Goal: Find specific page/section: Find specific page/section

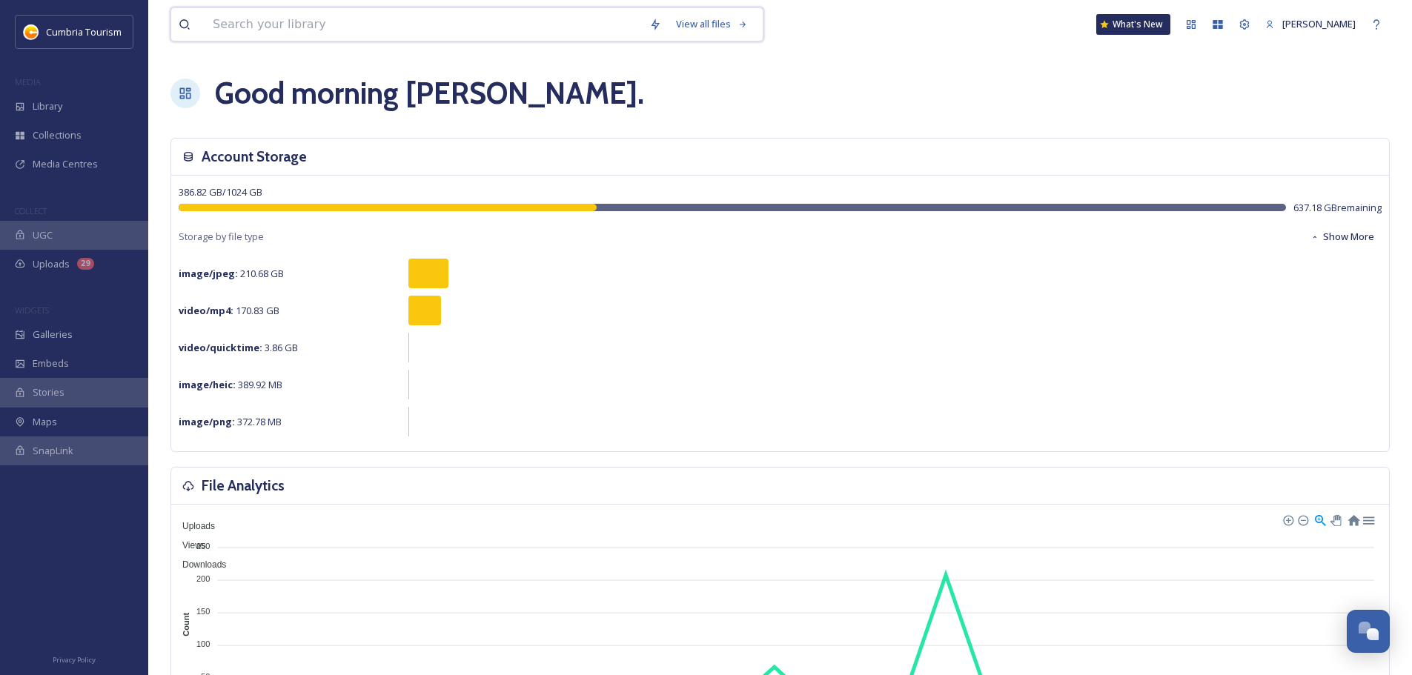
click at [296, 23] on input at bounding box center [423, 24] width 436 height 33
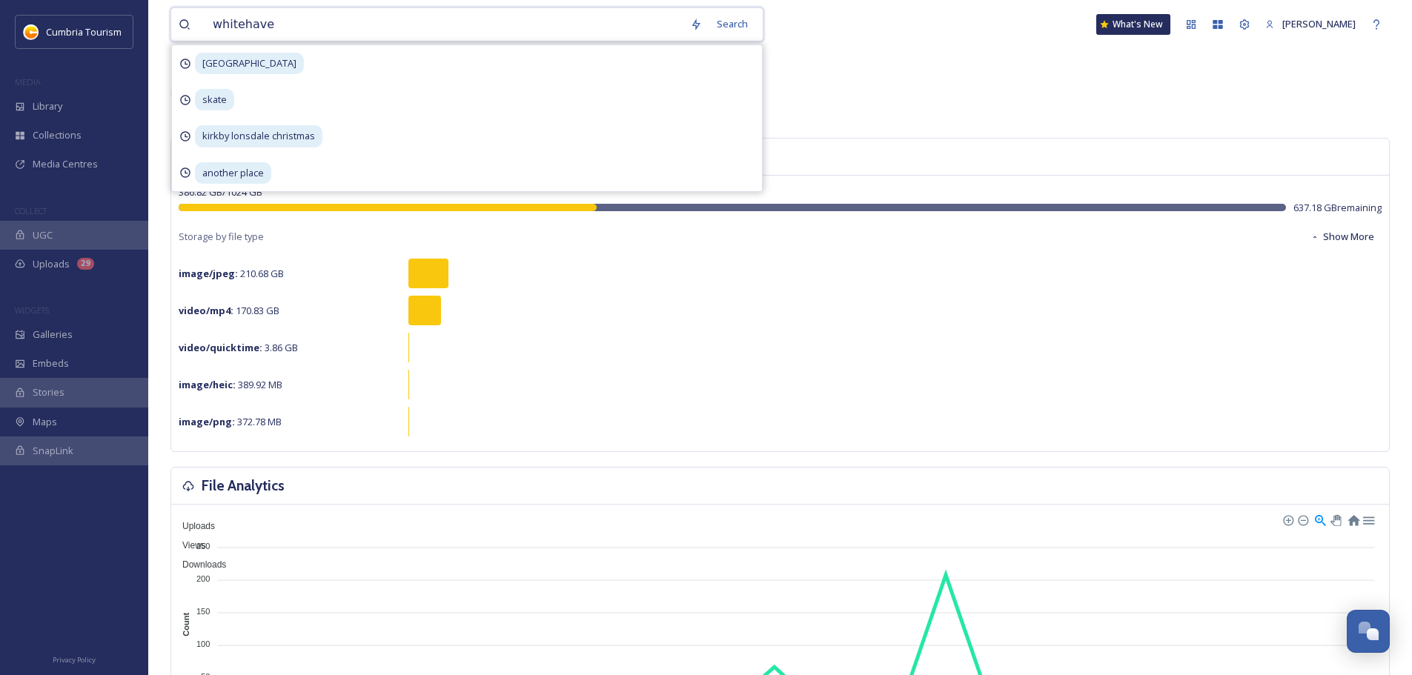
type input "whitehaven"
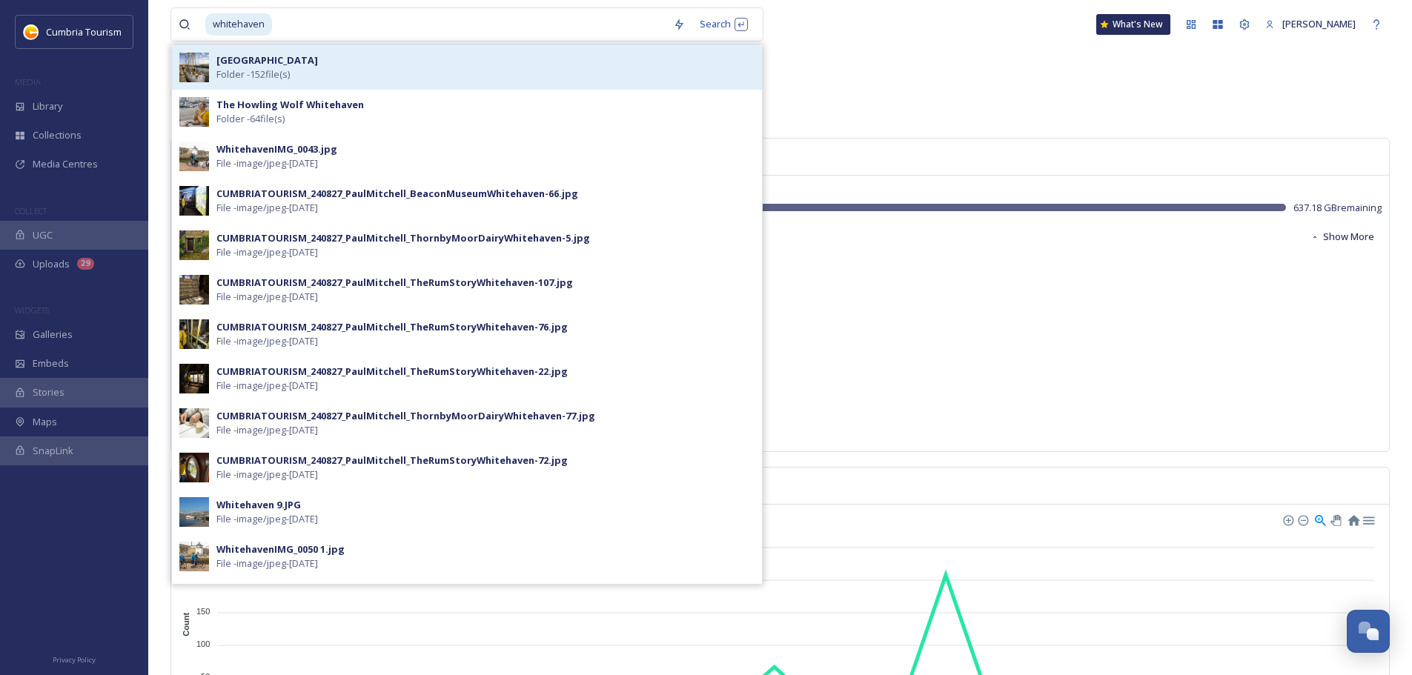
click at [303, 71] on div "Whitehaven Folder - 152 file(s)" at bounding box center [485, 67] width 538 height 28
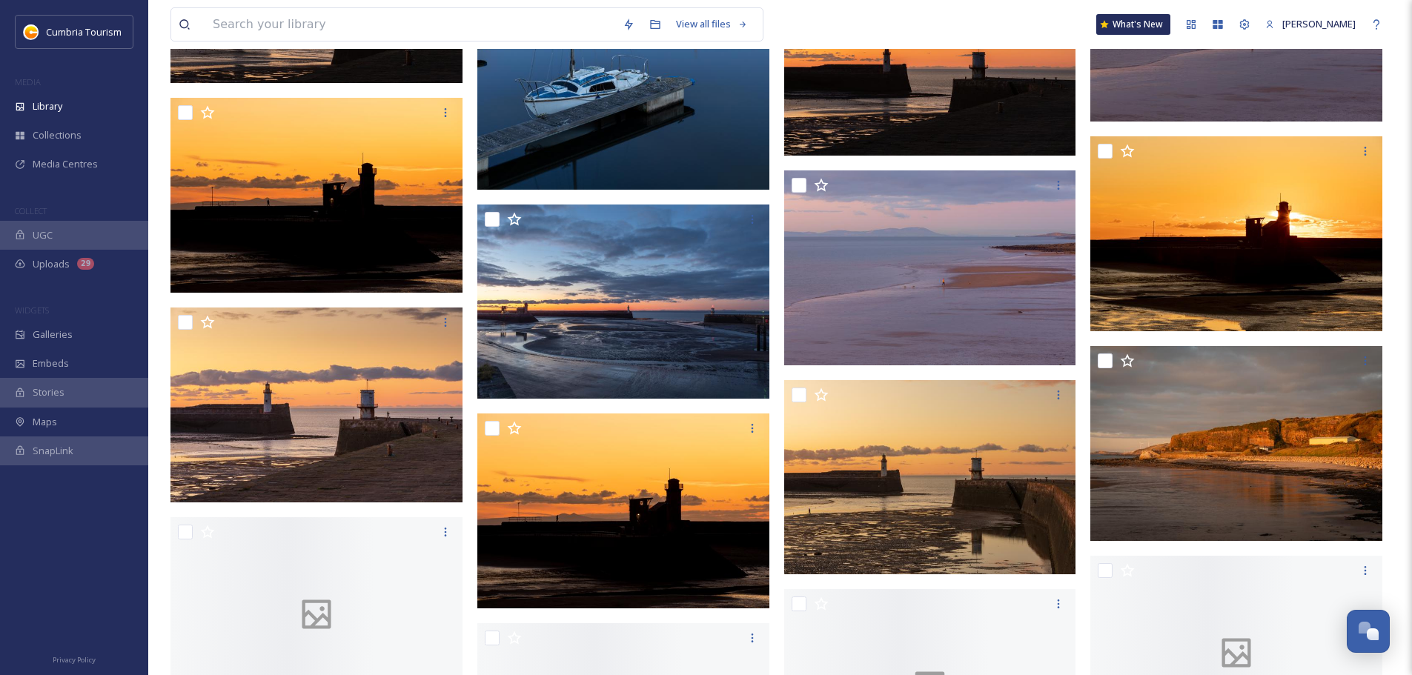
scroll to position [3483, 0]
